Goal: Task Accomplishment & Management: Manage account settings

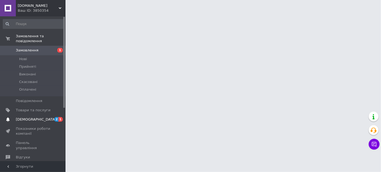
click at [31, 117] on span "[DEMOGRAPHIC_DATA]" at bounding box center [36, 119] width 40 height 5
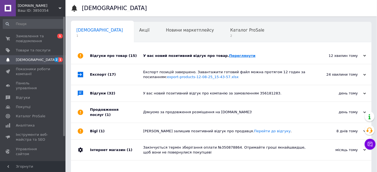
click at [229, 56] on link "Переглянути" at bounding box center [242, 56] width 26 height 4
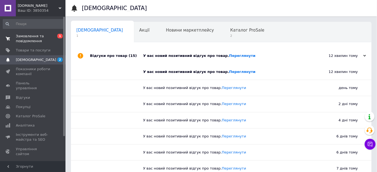
click at [40, 42] on span "Замовлення та повідомлення" at bounding box center [33, 39] width 35 height 10
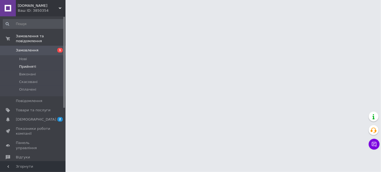
click at [31, 64] on span "Прийняті" at bounding box center [27, 66] width 17 height 5
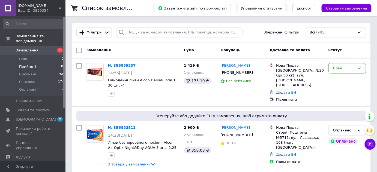
click at [34, 64] on span "Прийняті" at bounding box center [27, 66] width 17 height 5
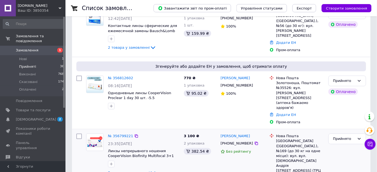
scroll to position [124, 0]
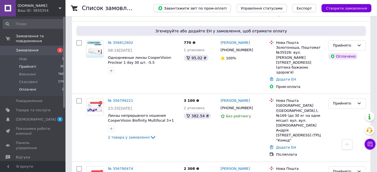
click at [43, 86] on li "Оплачені 2" at bounding box center [33, 91] width 67 height 10
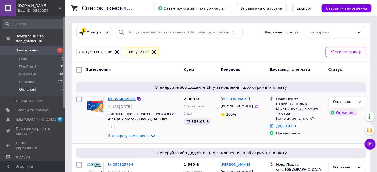
click at [130, 99] on link "№ 356882512" at bounding box center [122, 99] width 28 height 4
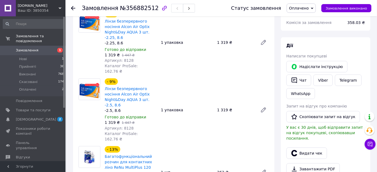
scroll to position [99, 0]
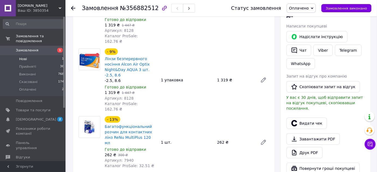
click at [41, 55] on li "Нові 1" at bounding box center [33, 59] width 67 height 8
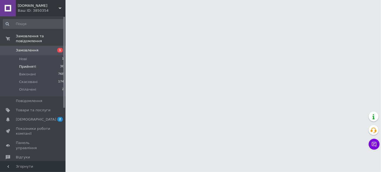
click at [42, 63] on li "Прийняті 36" at bounding box center [33, 67] width 67 height 8
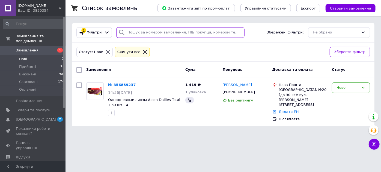
click at [138, 34] on input "search" at bounding box center [180, 32] width 128 height 11
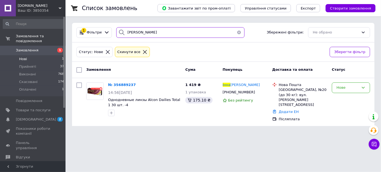
type input "інна"
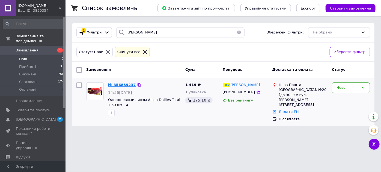
click at [115, 85] on span "№ 356889237" at bounding box center [122, 85] width 28 height 4
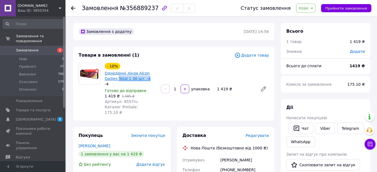
drag, startPoint x: 137, startPoint y: 78, endPoint x: 105, endPoint y: 80, distance: 32.3
click at [105, 80] on span "Одноденні лінзи Alcon Dailies Total 1 30 шт. -4" at bounding box center [131, 76] width 52 height 11
copy link "Total 1 30 шт. -4"
click at [43, 55] on li "Нові 1" at bounding box center [33, 59] width 67 height 8
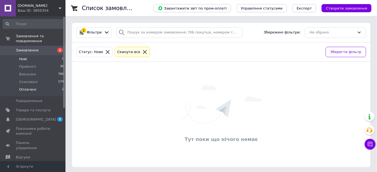
click at [29, 87] on span "Оплачені" at bounding box center [27, 89] width 17 height 5
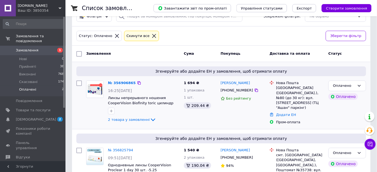
scroll to position [44, 0]
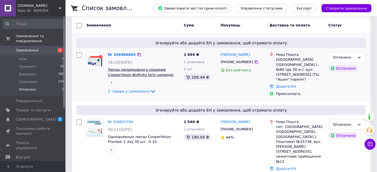
click at [146, 70] on span "Линзы непрерывного ношения CooperVision Biofinity toric цилиндр -2.25 AXE 10°-9…" at bounding box center [140, 75] width 65 height 14
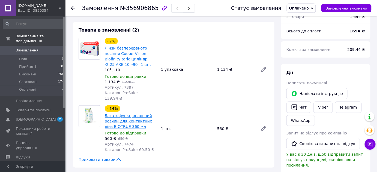
scroll to position [49, 0]
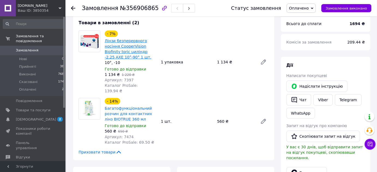
click at [112, 43] on link "Лінзи безперервного носіння CooperVision Biofinity toric циліндр -2.25 AXE 10°-…" at bounding box center [128, 49] width 47 height 21
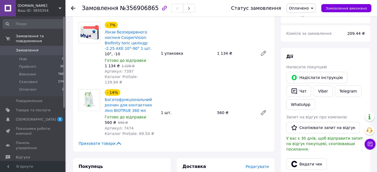
scroll to position [49, 0]
